Goal: Information Seeking & Learning: Learn about a topic

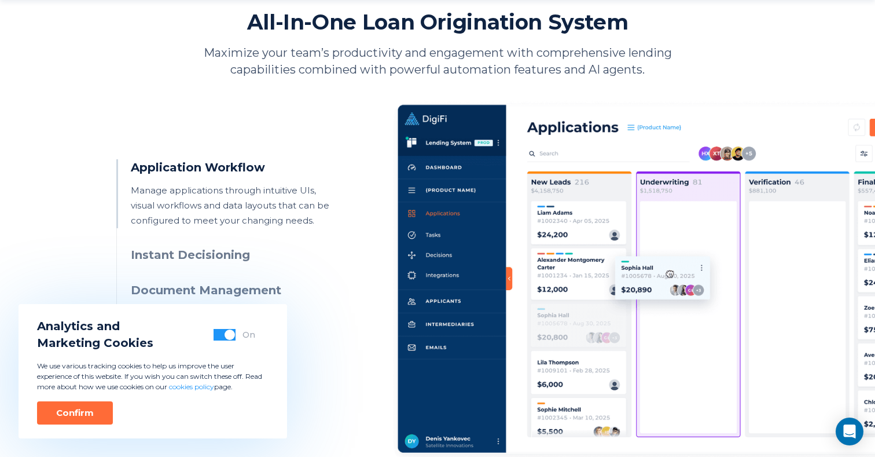
scroll to position [591, 0]
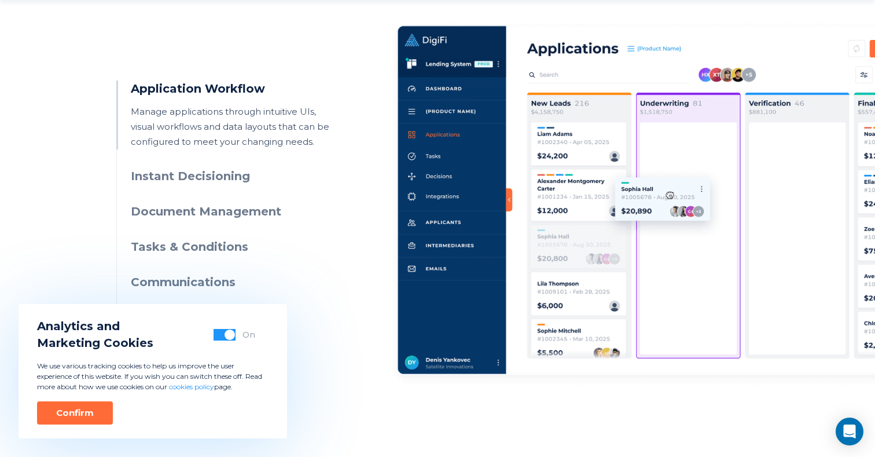
click at [222, 189] on ul "Application Workflow Manage applications through intuitive UIs, visual workflow…" at bounding box center [228, 202] width 225 height 245
click at [222, 178] on h3 "Instant Decisioning" at bounding box center [236, 176] width 210 height 17
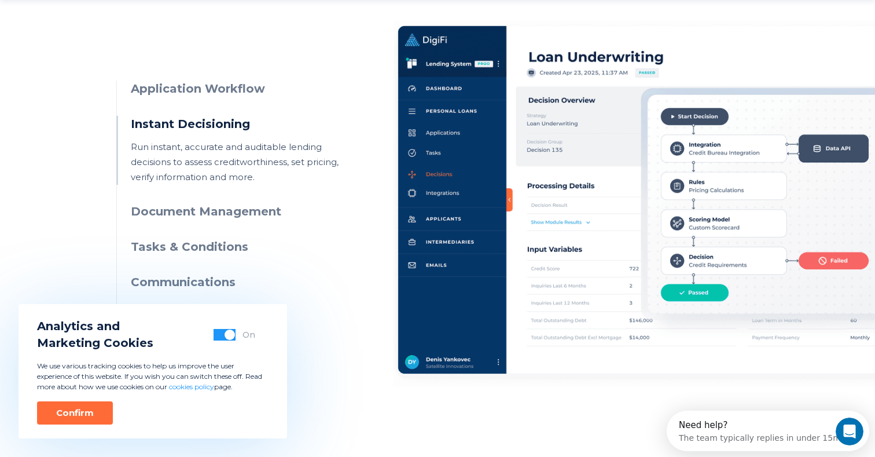
scroll to position [0, 0]
click at [229, 258] on ul "Application Workflow Manage applications through intuitive UIs, visual workflow…" at bounding box center [228, 202] width 225 height 245
click at [229, 213] on h3 "Document Management" at bounding box center [236, 211] width 210 height 17
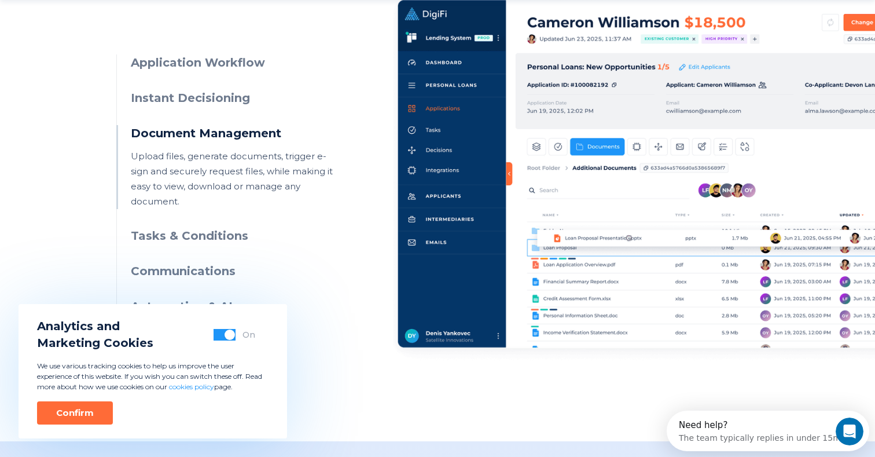
scroll to position [631, 0]
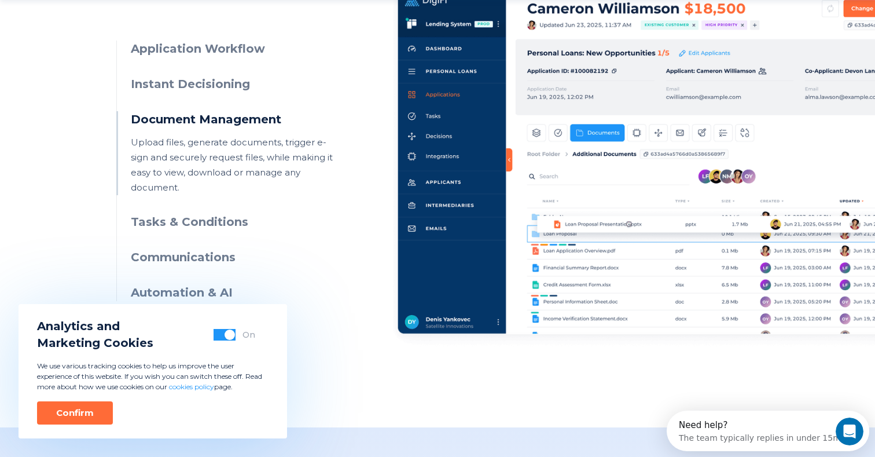
click at [216, 214] on h3 "Tasks & Conditions" at bounding box center [236, 222] width 210 height 17
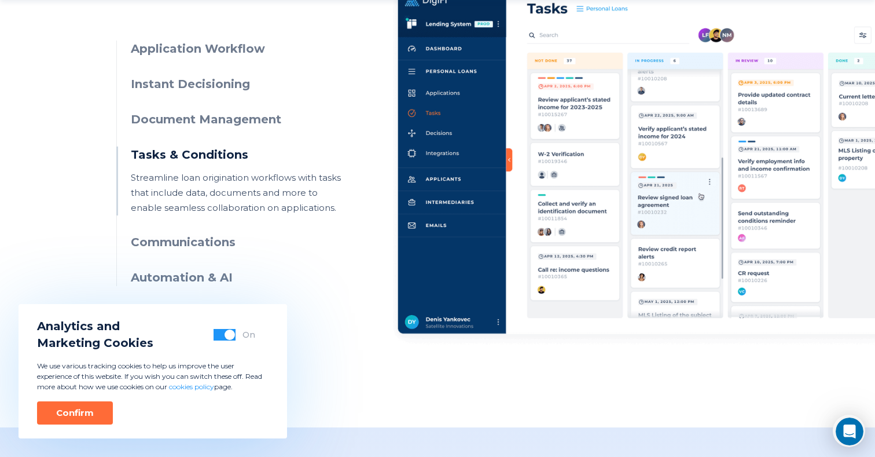
click at [210, 245] on ul "Application Workflow Manage applications through intuitive UIs, visual workflow…" at bounding box center [228, 163] width 225 height 245
click at [207, 270] on h3 "Automation & AI" at bounding box center [236, 277] width 210 height 17
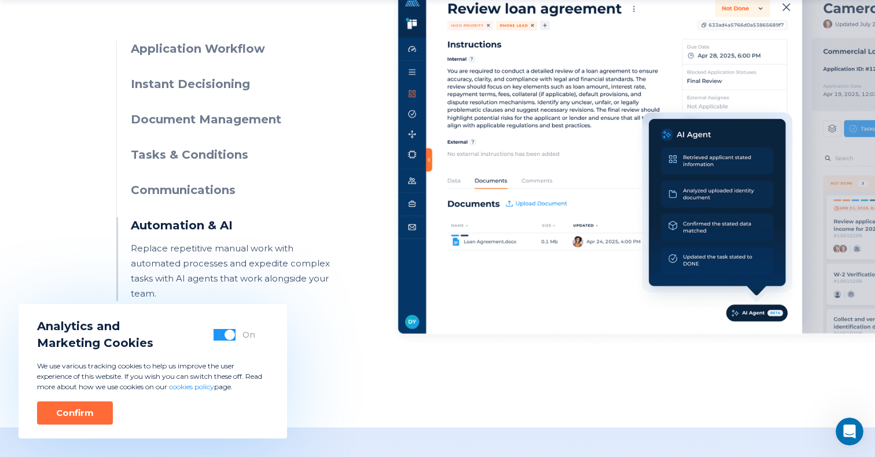
click at [210, 235] on ul "Application Workflow Manage applications through intuitive UIs, visual workflow…" at bounding box center [228, 171] width 225 height 261
click at [211, 211] on ul "Application Workflow Manage applications through intuitive UIs, visual workflow…" at bounding box center [228, 171] width 225 height 261
click at [214, 201] on ul "Application Workflow Manage applications through intuitive UIs, visual workflow…" at bounding box center [228, 171] width 225 height 261
click at [214, 192] on h3 "Communications" at bounding box center [236, 190] width 210 height 17
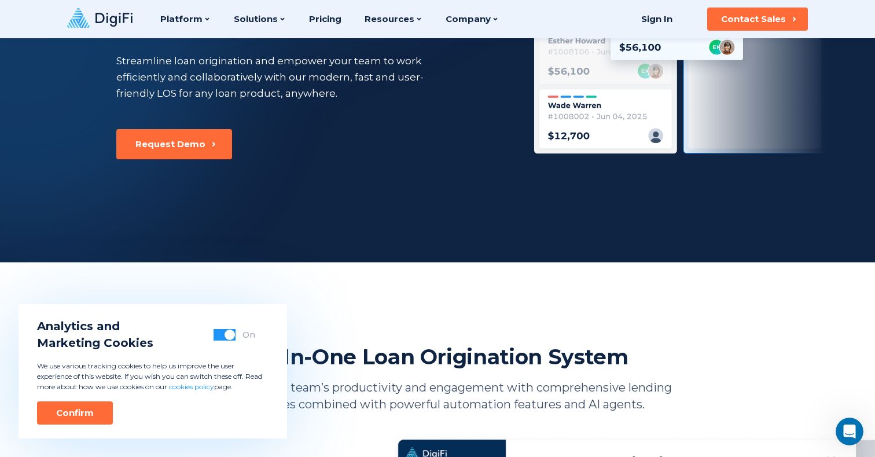
scroll to position [0, 0]
